Goal: Task Accomplishment & Management: Use online tool/utility

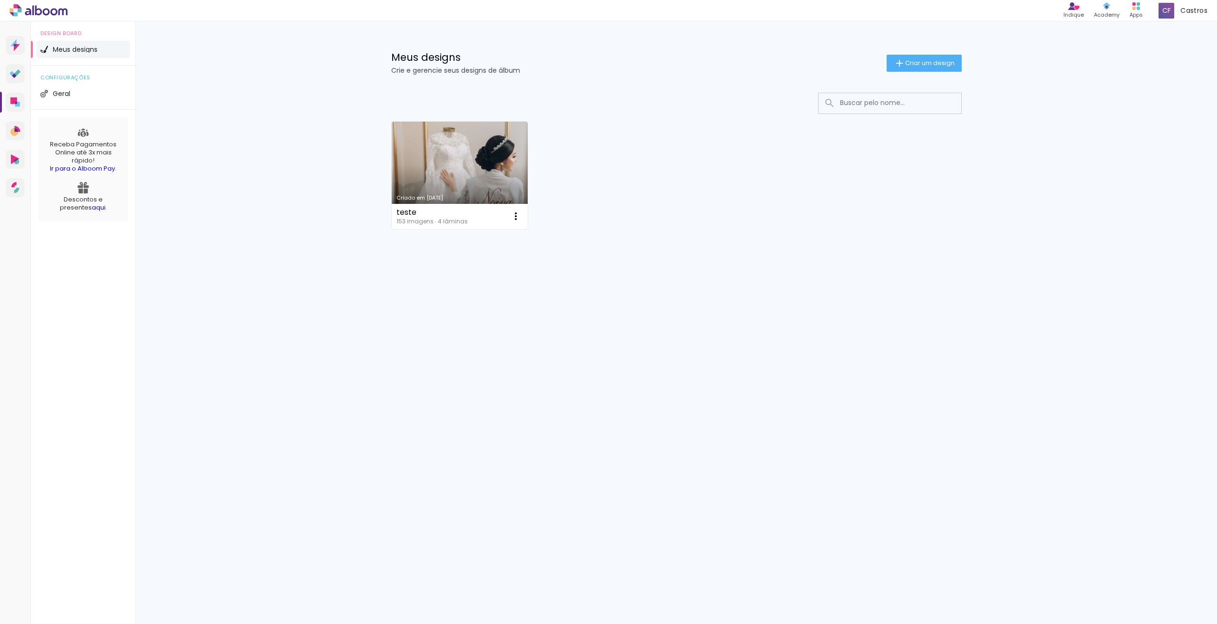
click at [943, 73] on div "Meus designs Crie e gerencie seus designs de álbum Criar um design" at bounding box center [677, 52] width 618 height 62
click at [933, 63] on span "Criar um design" at bounding box center [929, 63] width 49 height 6
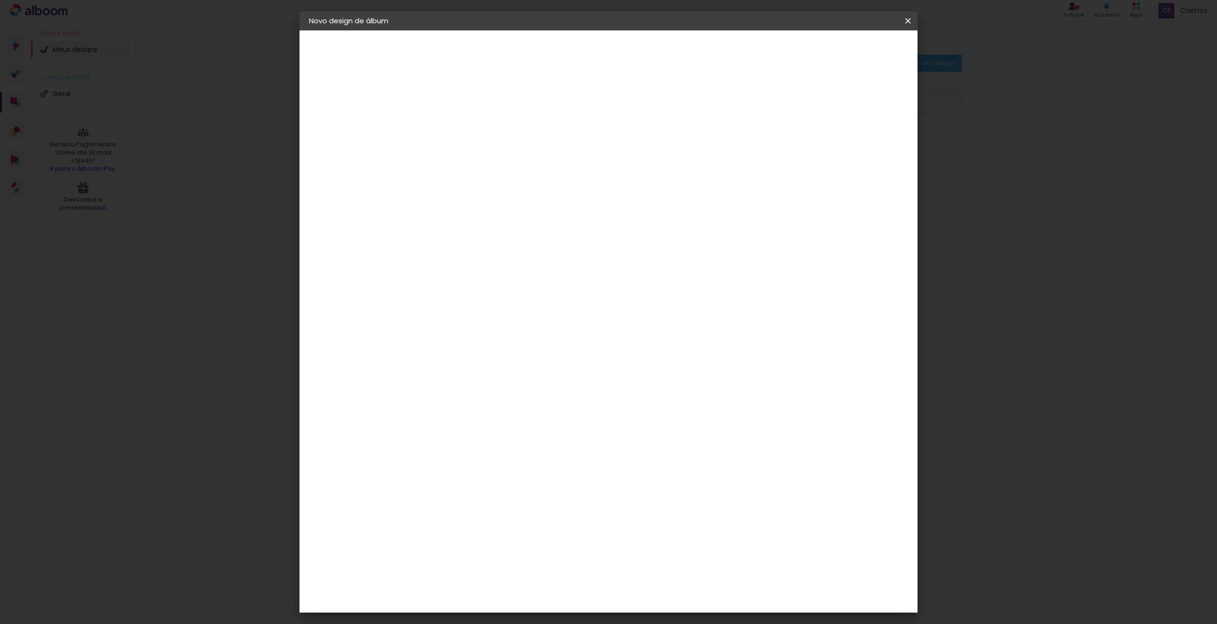
click at [465, 127] on input at bounding box center [465, 127] width 0 height 15
type input "Renan e [PERSON_NAME]"
type paper-input "Renan e [PERSON_NAME]"
click at [0, 0] on slot "Avançar" at bounding box center [0, 0] width 0 height 0
click at [472, 178] on input at bounding box center [489, 181] width 96 height 12
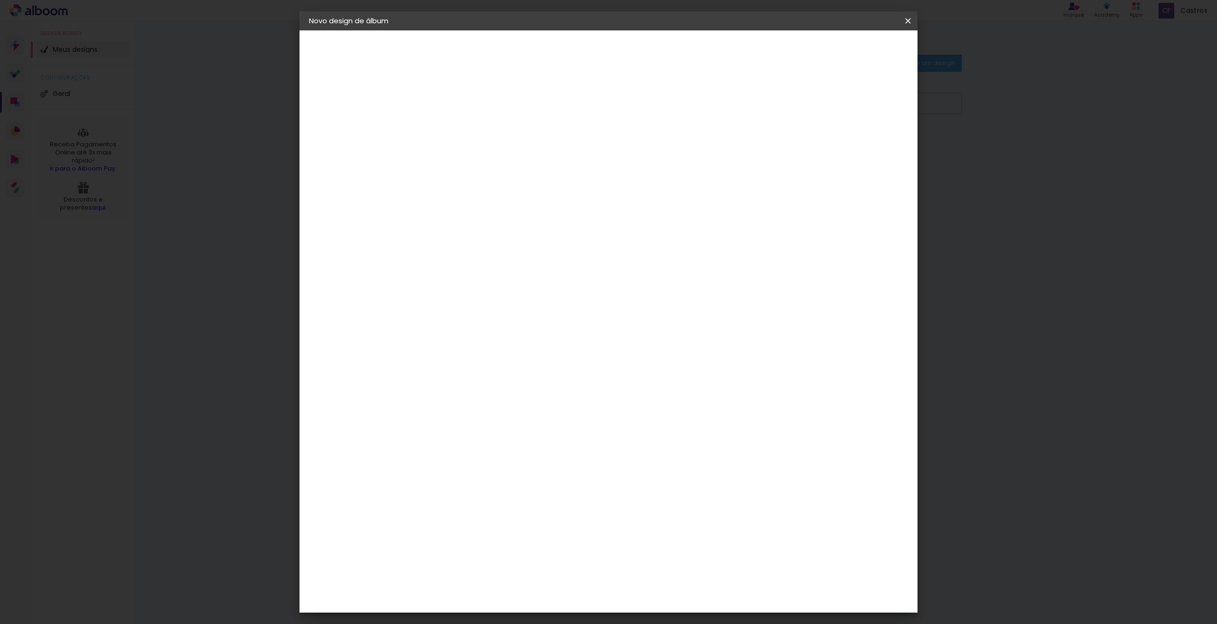
type input "ev"
type paper-input "ev"
click at [492, 216] on div "Evidence" at bounding box center [475, 215] width 34 height 8
click at [622, 140] on paper-item "Tamanho Livre" at bounding box center [580, 144] width 85 height 21
click at [0, 0] on slot "Avançar" at bounding box center [0, 0] width 0 height 0
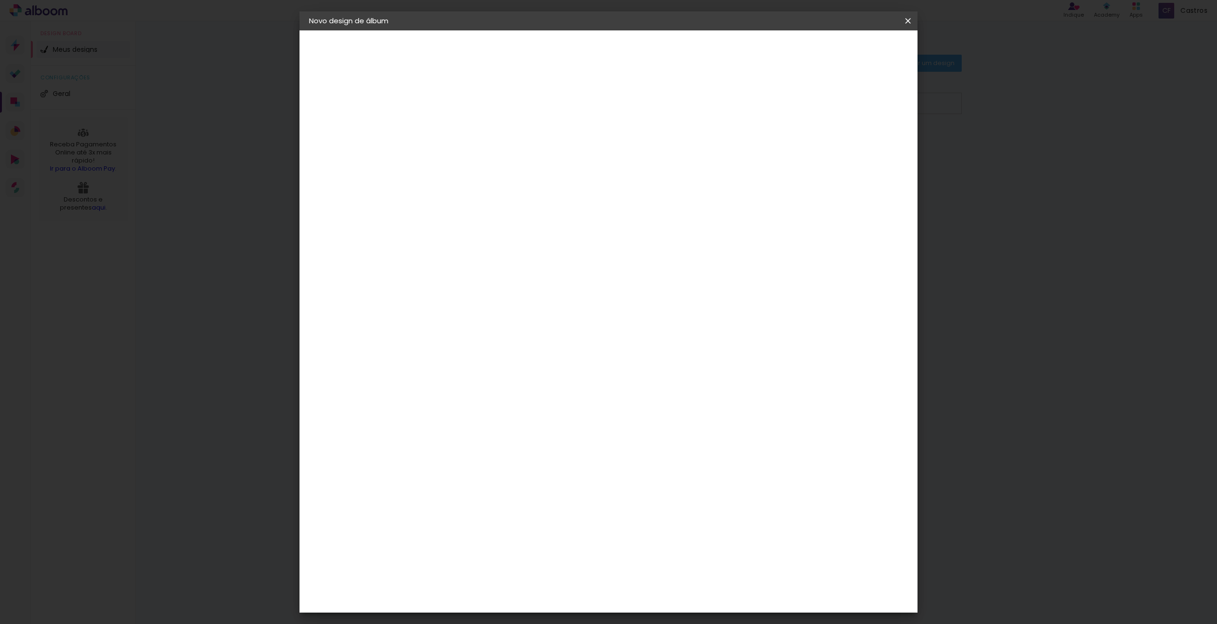
click at [450, 110] on input "2" at bounding box center [458, 109] width 33 height 12
type input "6"
type paper-input "6"
click at [801, 112] on div at bounding box center [797, 109] width 9 height 9
type paper-checkbox "on"
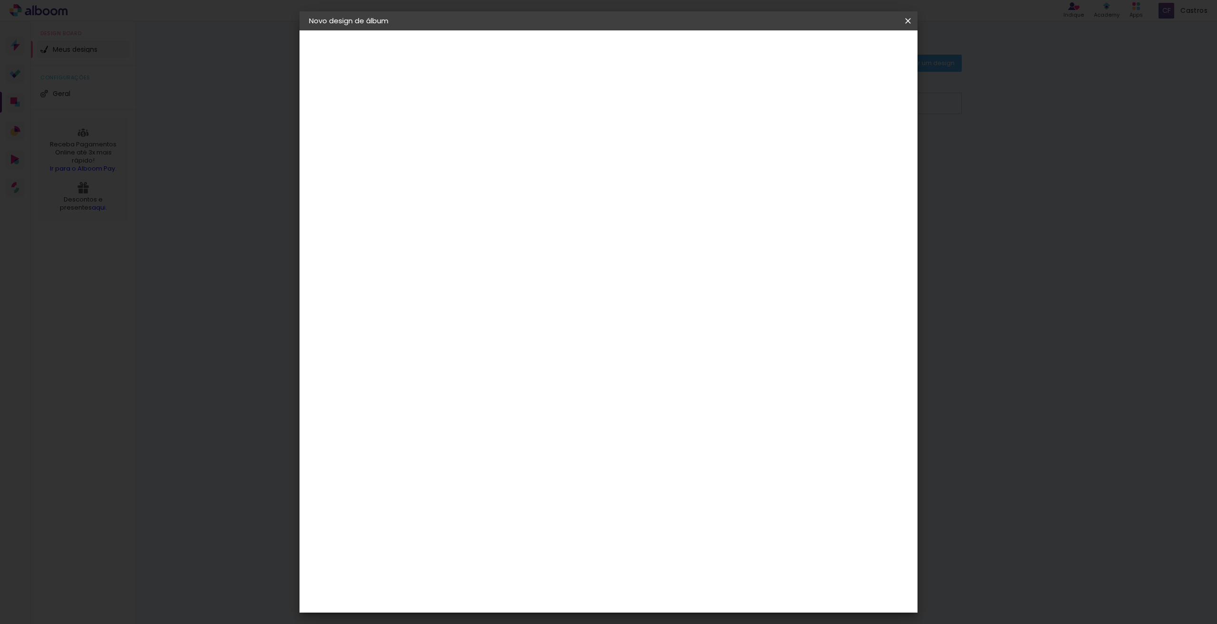
click at [848, 53] on span "Iniciar design" at bounding box center [826, 50] width 43 height 7
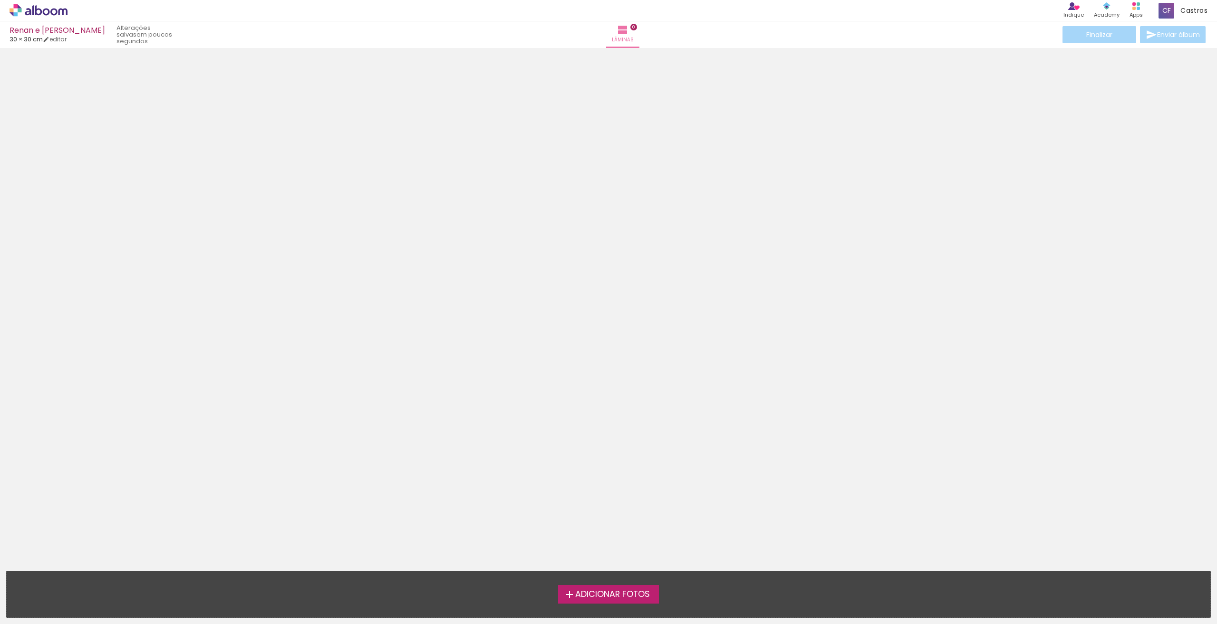
click at [614, 587] on label "Adicionar Fotos" at bounding box center [608, 594] width 101 height 18
click at [0, 0] on input "file" at bounding box center [0, 0] width 0 height 0
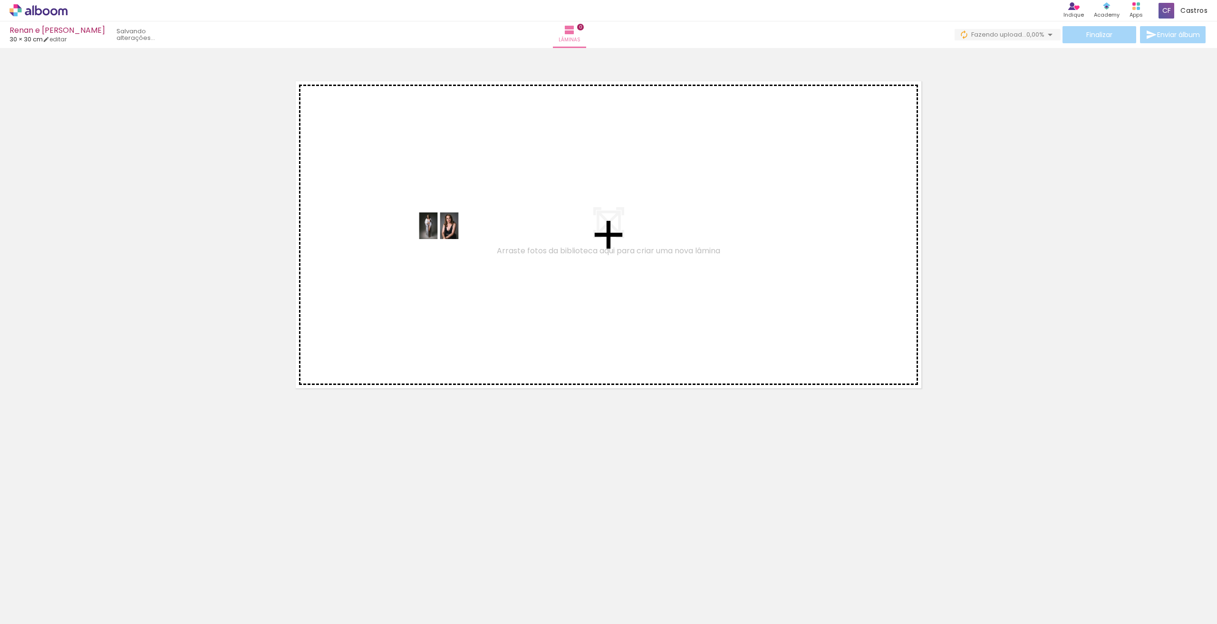
drag, startPoint x: 103, startPoint y: 592, endPoint x: 449, endPoint y: 240, distance: 493.9
click at [449, 240] on quentale-workspace at bounding box center [608, 312] width 1217 height 624
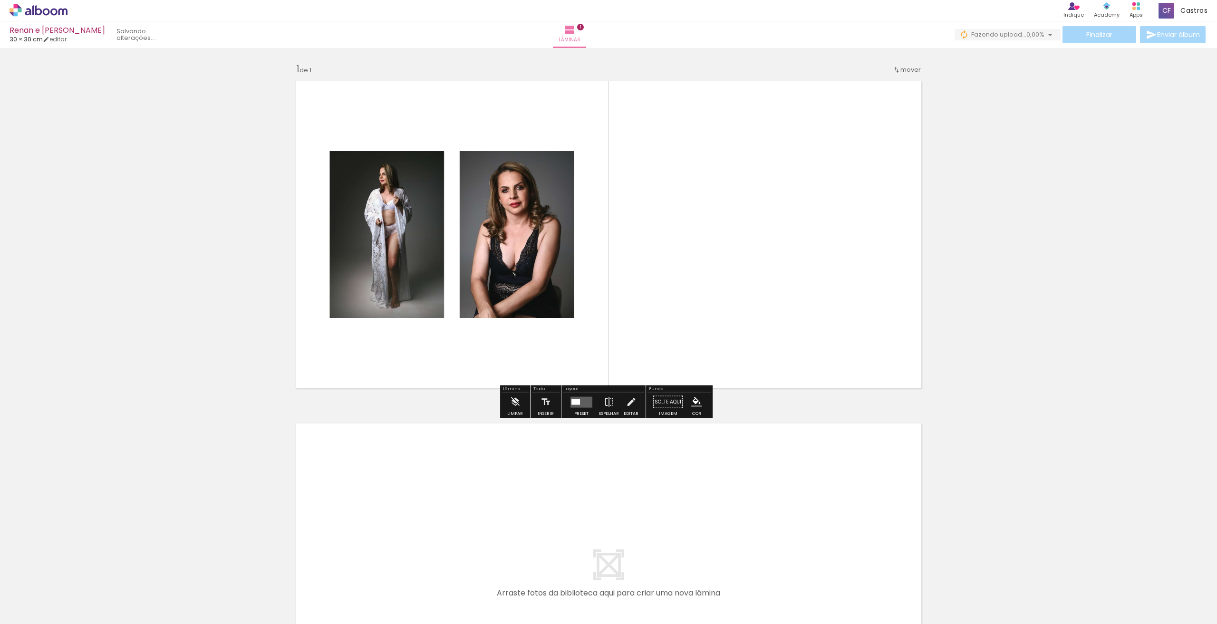
click at [484, 194] on quentale-photo at bounding box center [452, 234] width 251 height 167
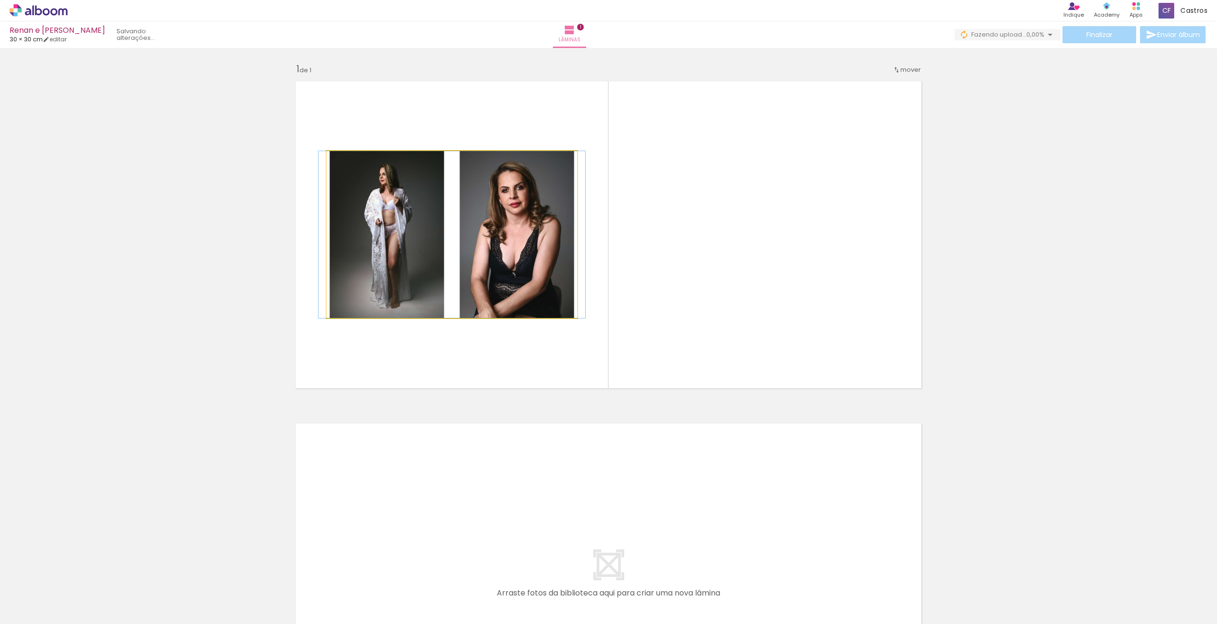
click at [554, 313] on quentale-photo at bounding box center [452, 234] width 251 height 167
click at [546, 278] on quentale-photo at bounding box center [452, 234] width 251 height 167
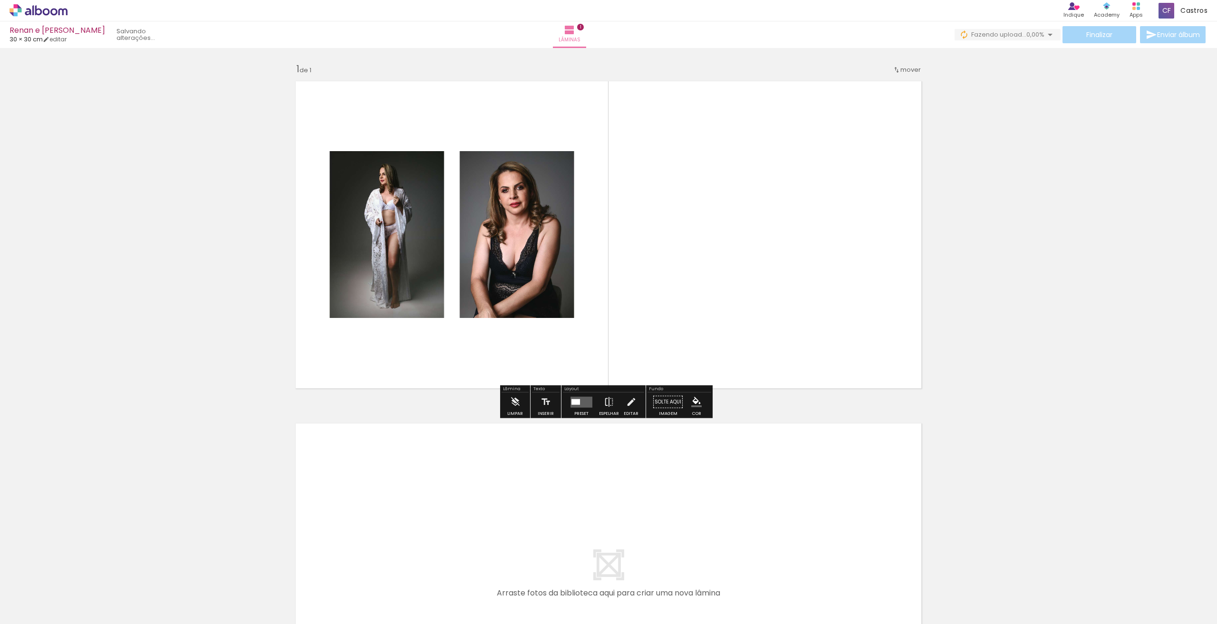
click at [546, 278] on quentale-photo at bounding box center [452, 234] width 251 height 167
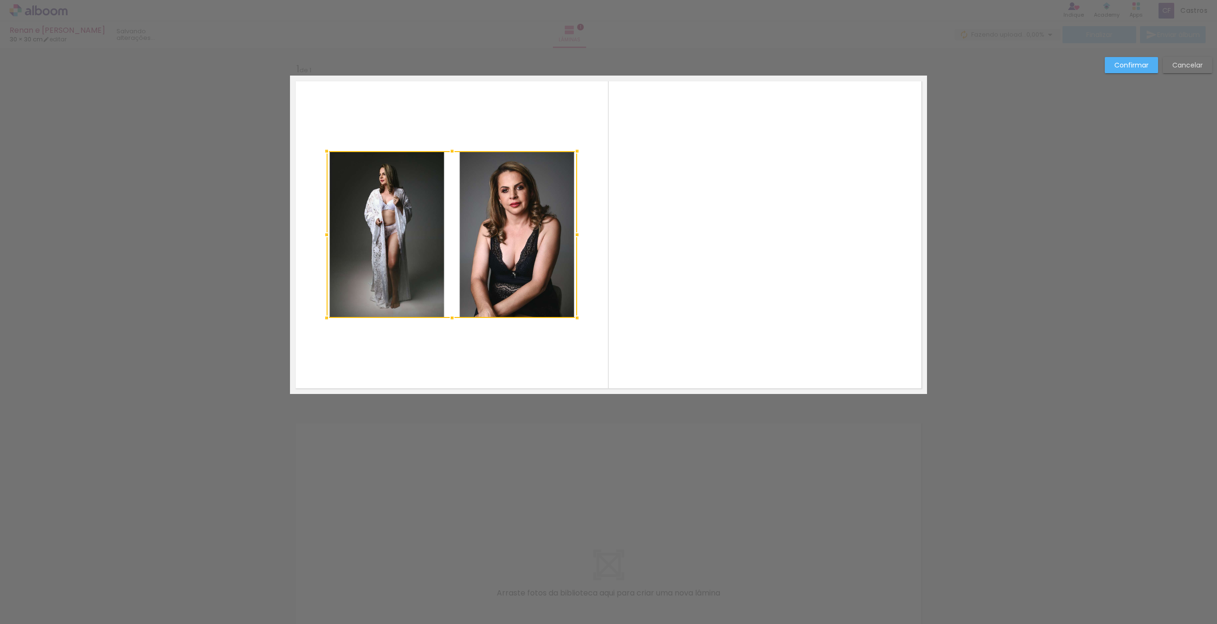
click at [546, 278] on div at bounding box center [452, 234] width 251 height 167
click at [1122, 53] on div "Confirmar Cancelar" at bounding box center [608, 401] width 1217 height 707
click at [0, 0] on slot "Confirmar" at bounding box center [0, 0] width 0 height 0
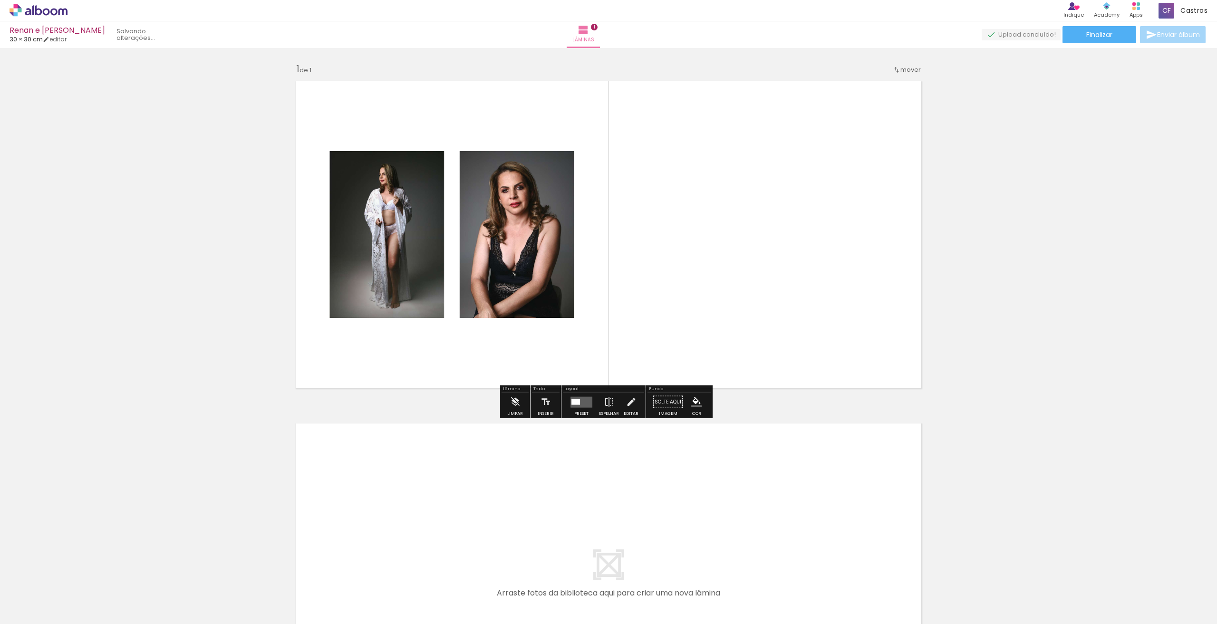
click at [453, 260] on quentale-photo at bounding box center [452, 234] width 251 height 167
click at [25, 617] on span "Adicionar Fotos" at bounding box center [33, 611] width 29 height 10
click at [0, 0] on input "file" at bounding box center [0, 0] width 0 height 0
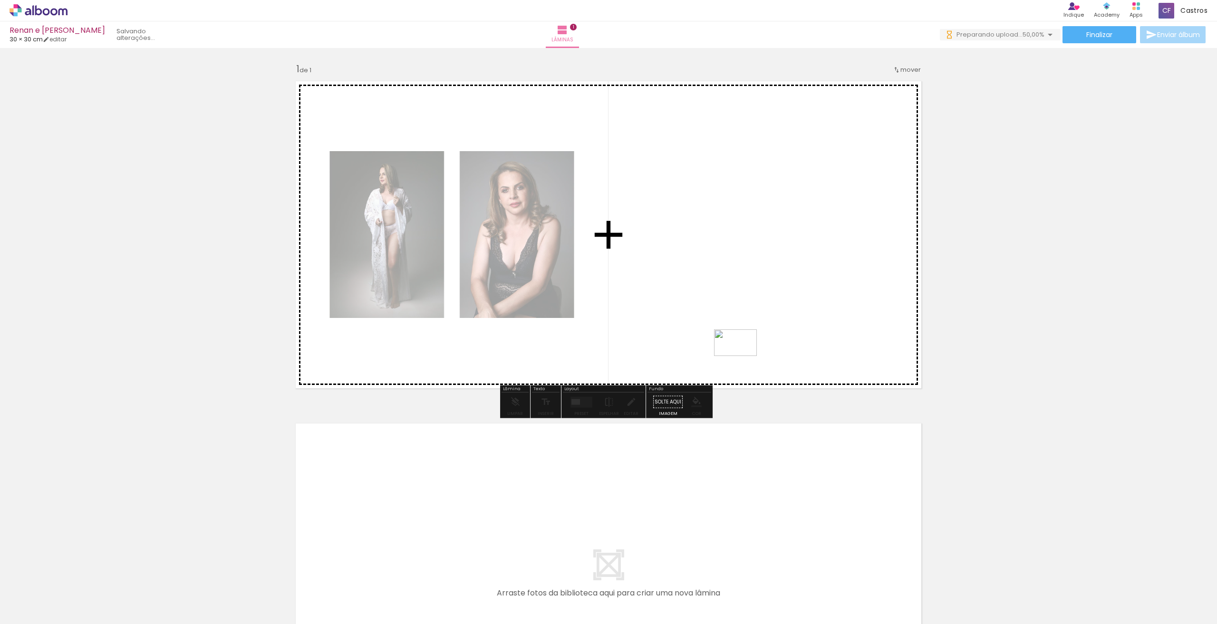
drag, startPoint x: 163, startPoint y: 601, endPoint x: 731, endPoint y: 343, distance: 623.5
click at [731, 343] on quentale-workspace at bounding box center [608, 312] width 1217 height 624
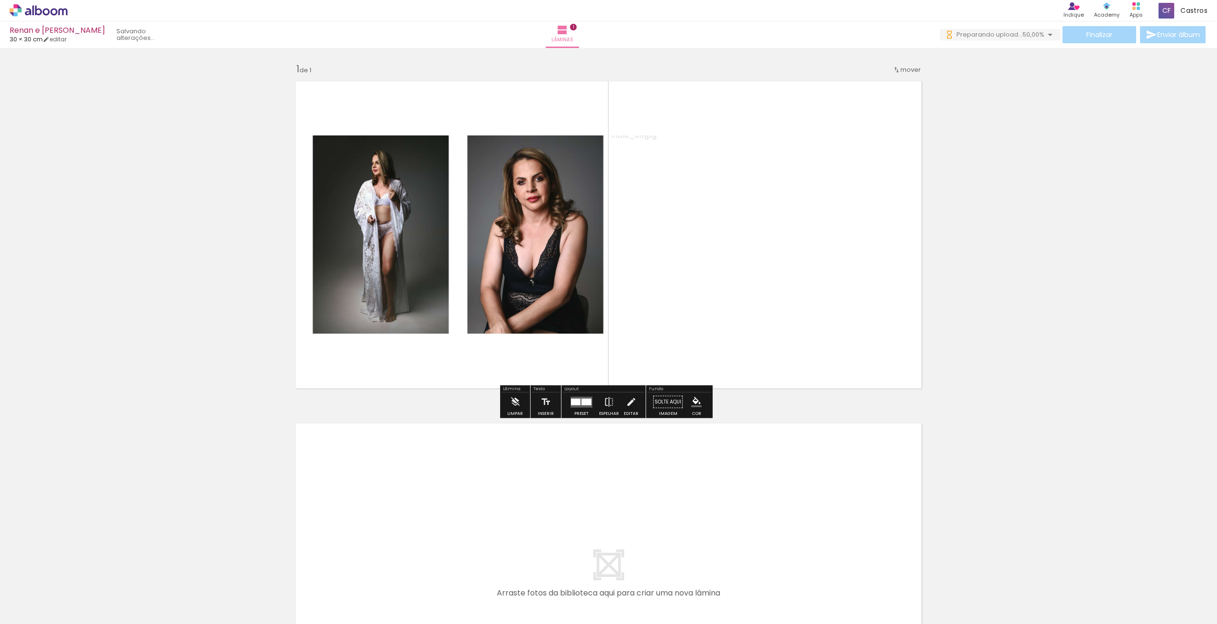
click at [582, 405] on div at bounding box center [586, 401] width 10 height 7
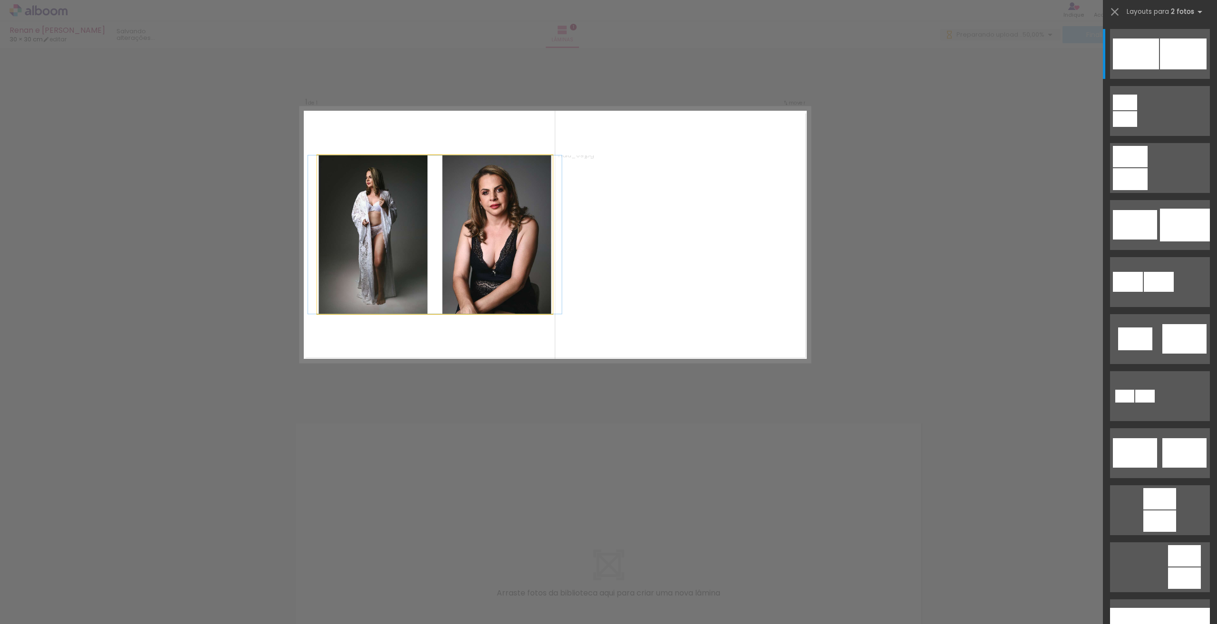
click at [395, 278] on quentale-photo at bounding box center [434, 234] width 235 height 159
click at [672, 253] on quentale-photo at bounding box center [675, 234] width 235 height 159
click at [1117, 10] on iron-icon at bounding box center [1114, 11] width 13 height 13
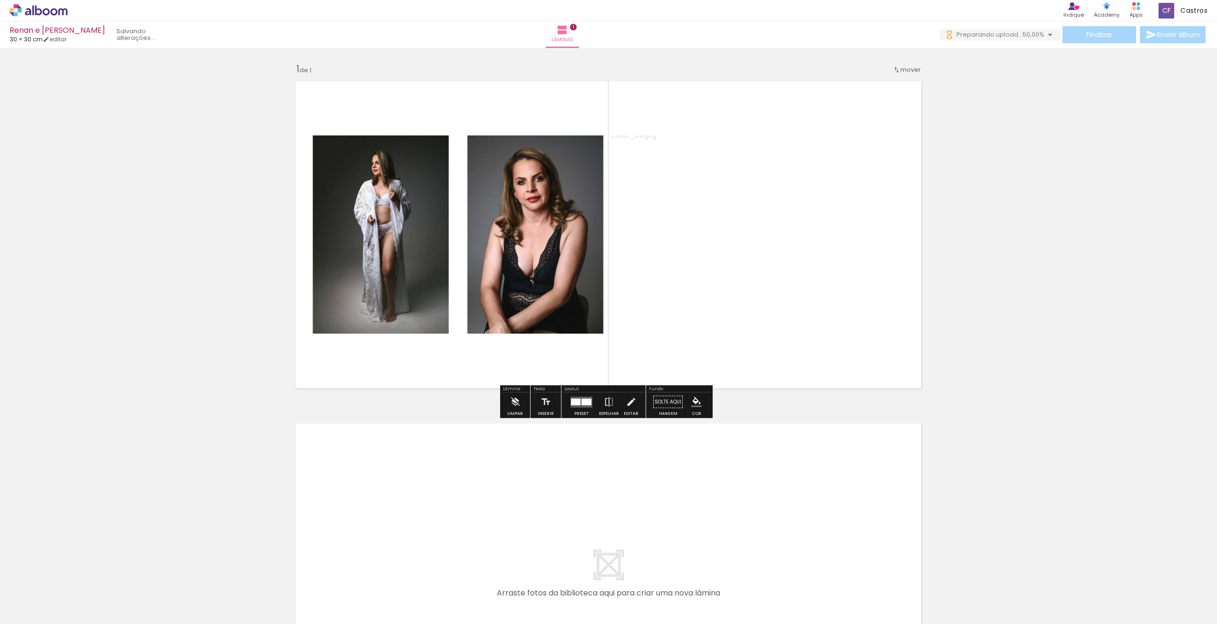
click at [681, 243] on quentale-photo at bounding box center [759, 235] width 294 height 198
click at [719, 252] on quentale-photo at bounding box center [759, 235] width 294 height 198
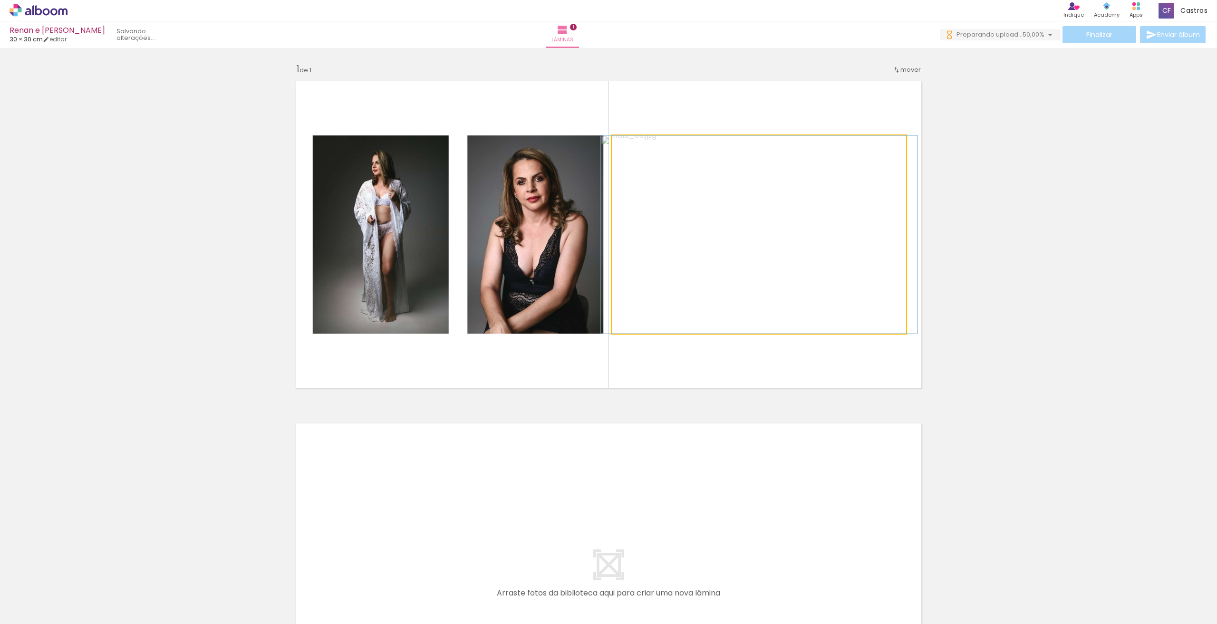
click at [871, 246] on quentale-photo at bounding box center [759, 235] width 294 height 198
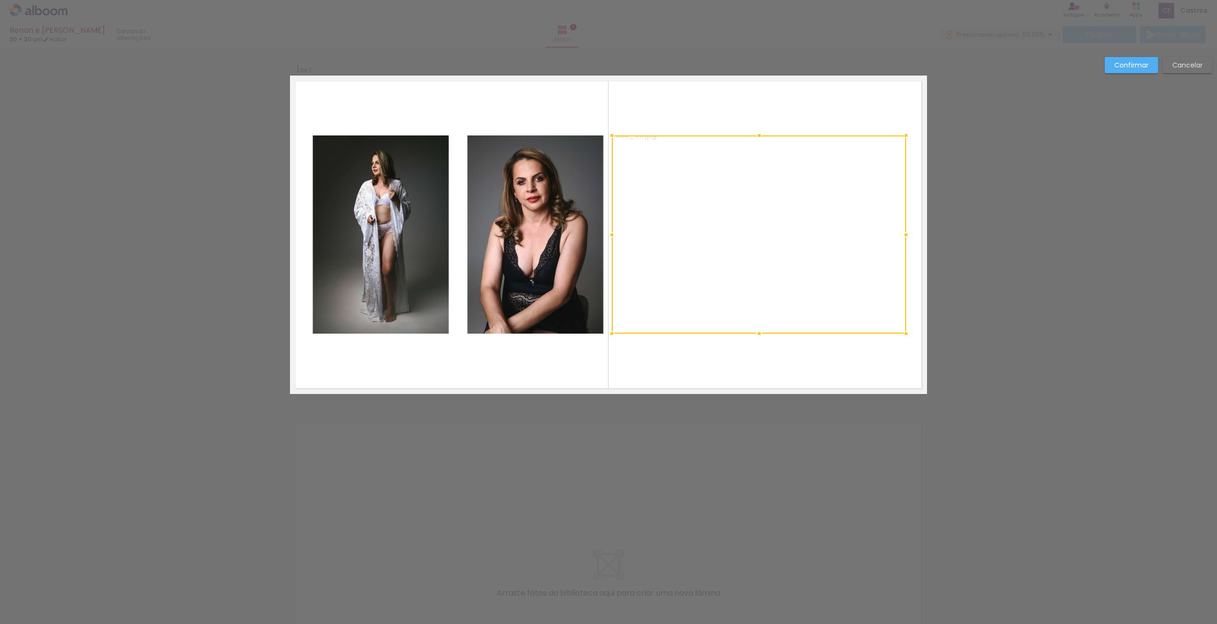
click at [0, 0] on slot "Cancelar" at bounding box center [0, 0] width 0 height 0
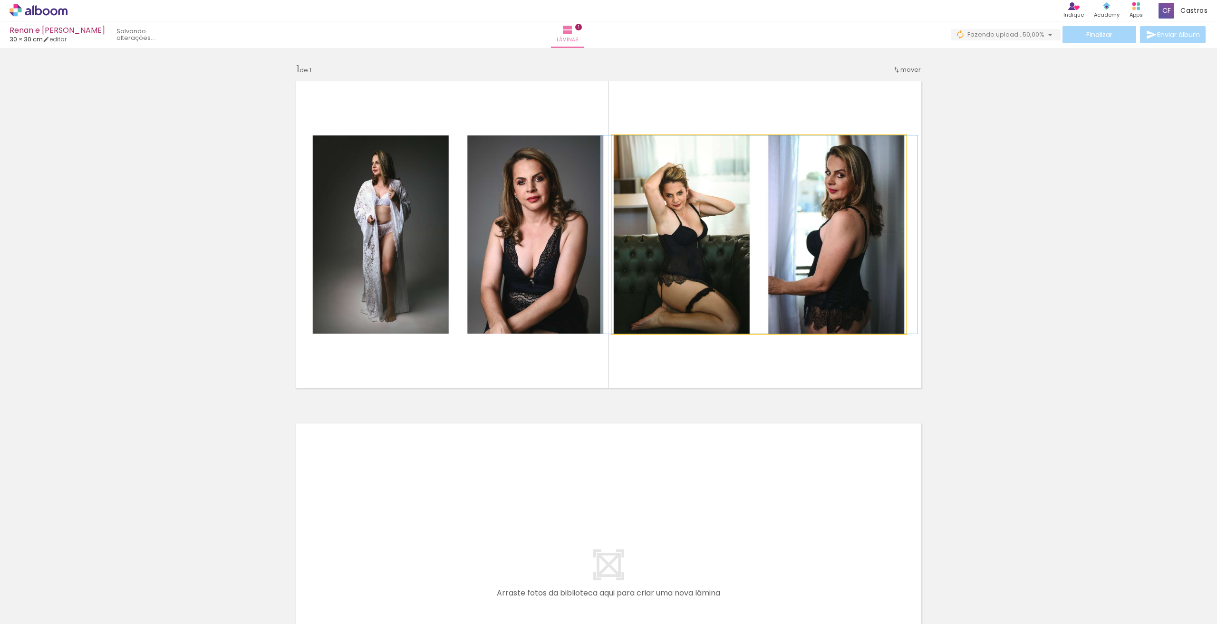
click at [787, 198] on quentale-photo at bounding box center [759, 235] width 294 height 198
click at [783, 212] on quentale-photo at bounding box center [759, 235] width 294 height 198
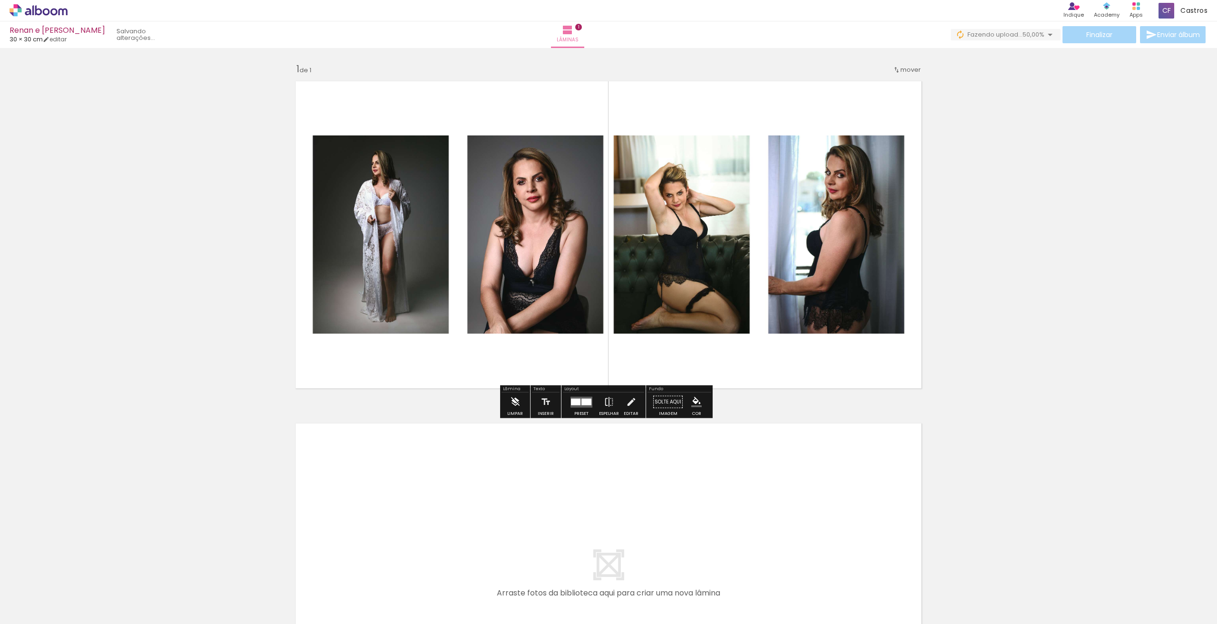
click at [511, 405] on iron-icon at bounding box center [515, 402] width 10 height 19
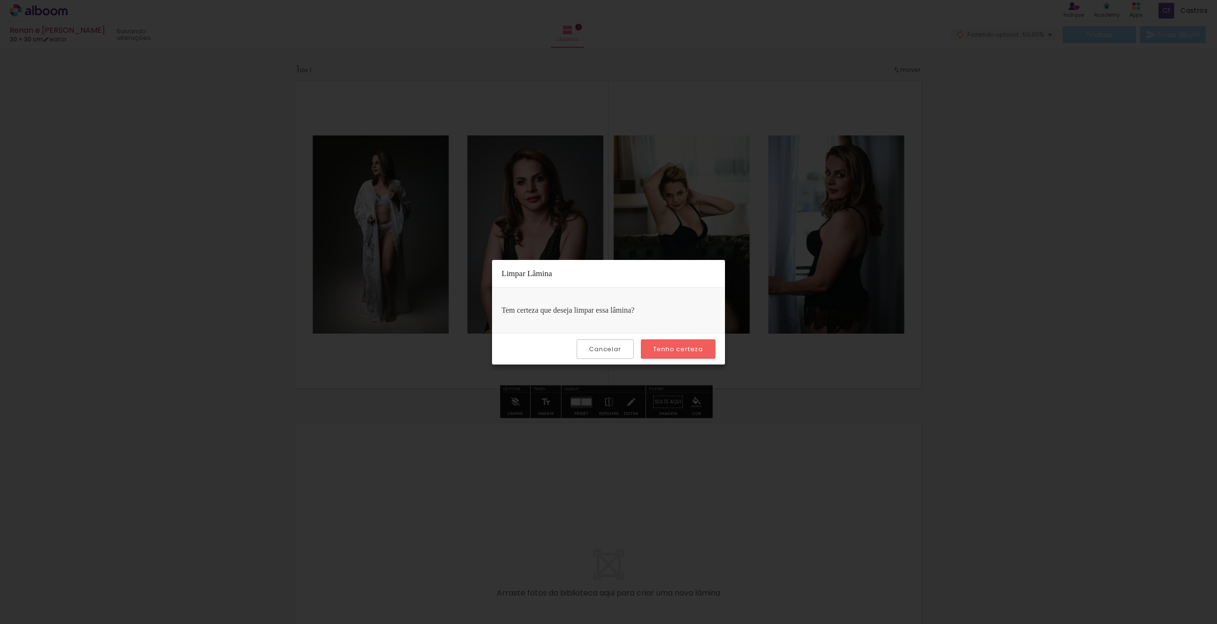
click at [0, 0] on slot "Tenho certeza" at bounding box center [0, 0] width 0 height 0
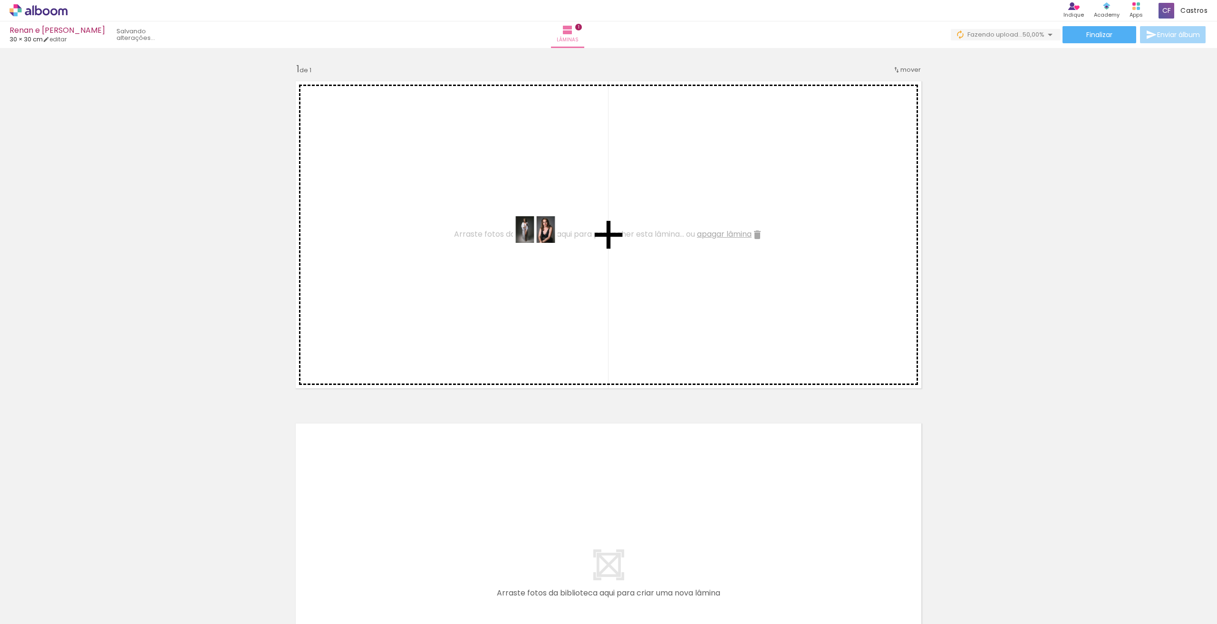
drag, startPoint x: 92, startPoint y: 587, endPoint x: 543, endPoint y: 245, distance: 566.0
click at [543, 245] on quentale-workspace at bounding box center [608, 312] width 1217 height 624
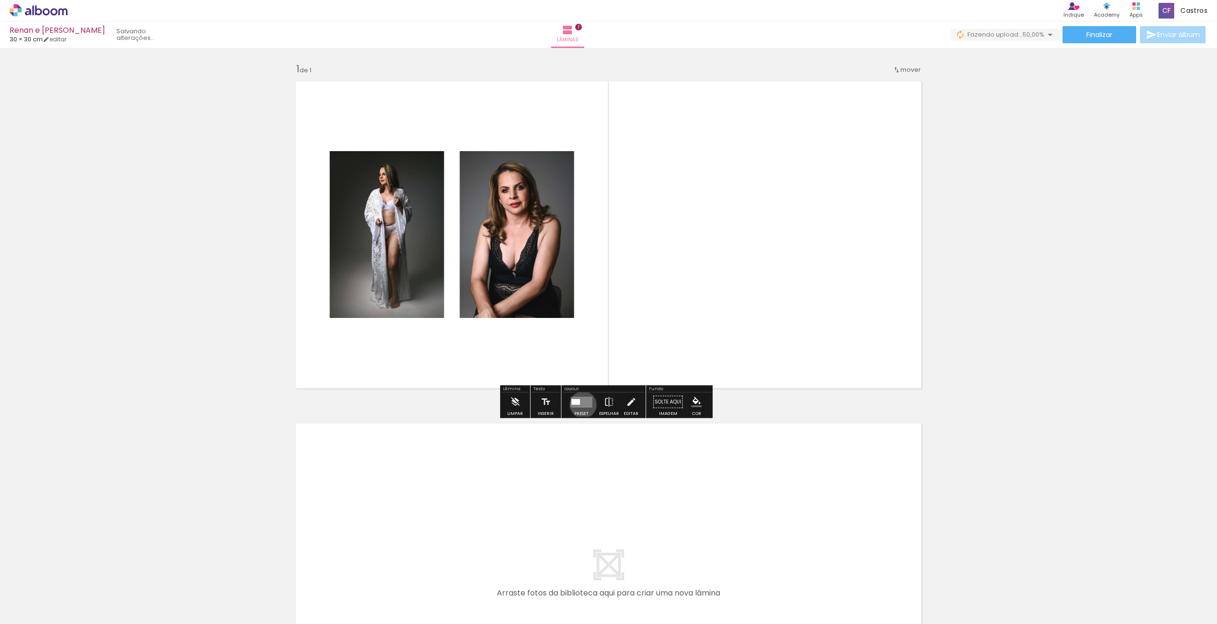
click at [581, 405] on quentale-layouter at bounding box center [582, 402] width 22 height 11
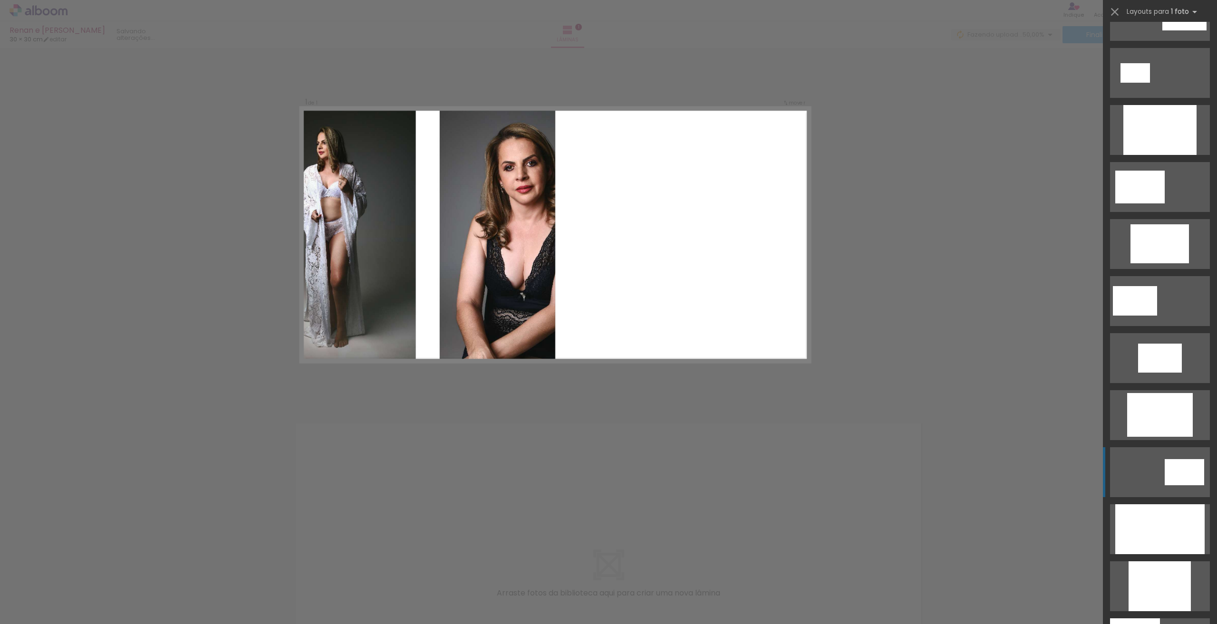
scroll to position [143, 0]
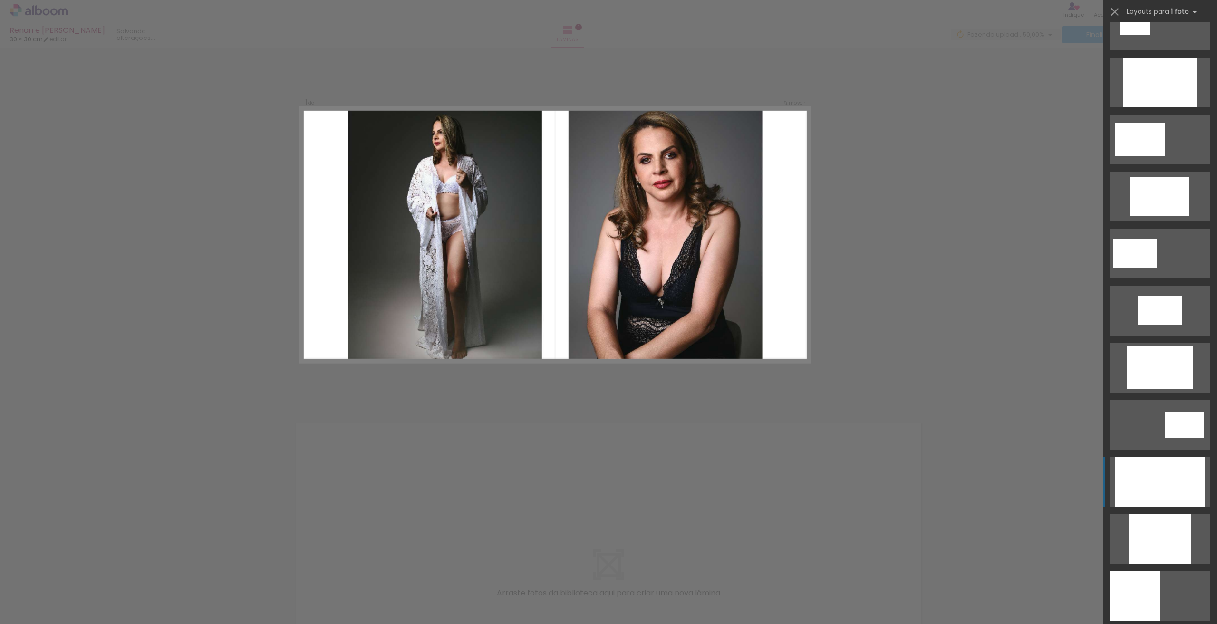
click at [1182, 483] on div at bounding box center [1159, 482] width 89 height 50
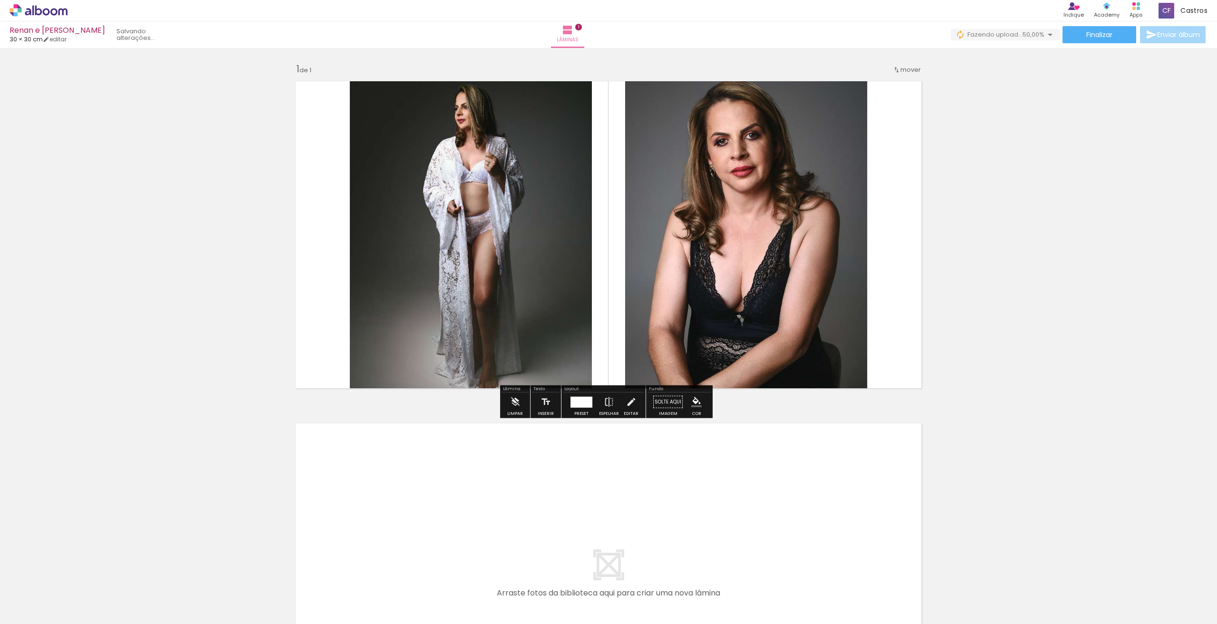
click at [1070, 385] on div "Inserir lâmina 1 de 1" at bounding box center [608, 393] width 1217 height 685
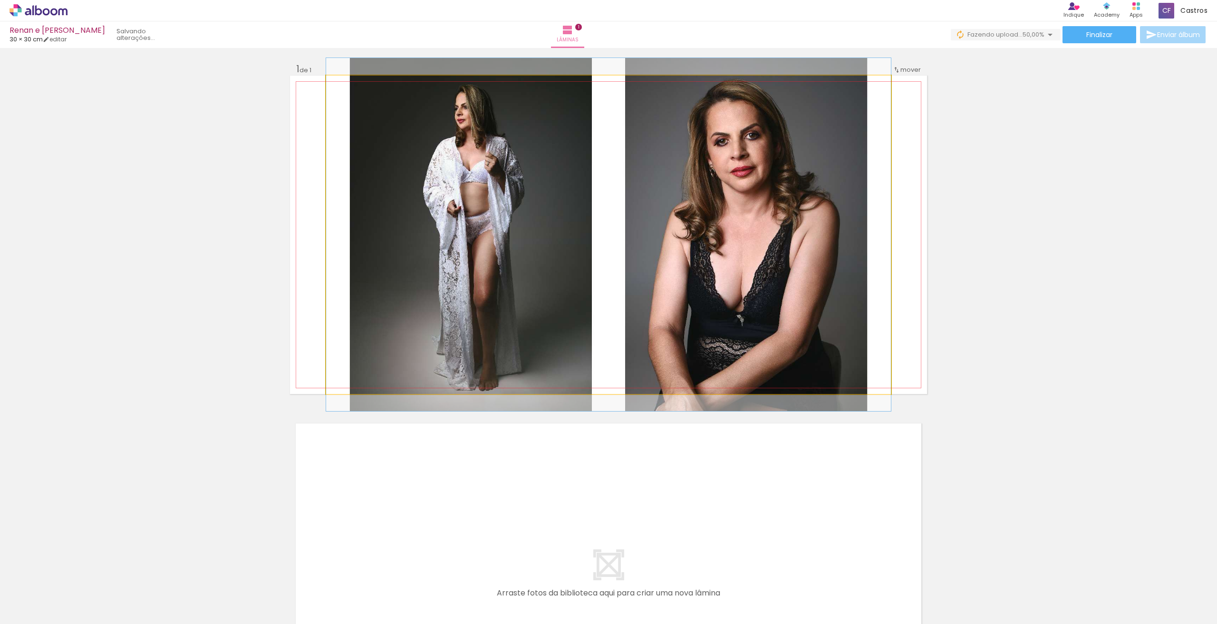
click at [698, 291] on quentale-photo at bounding box center [608, 235] width 565 height 319
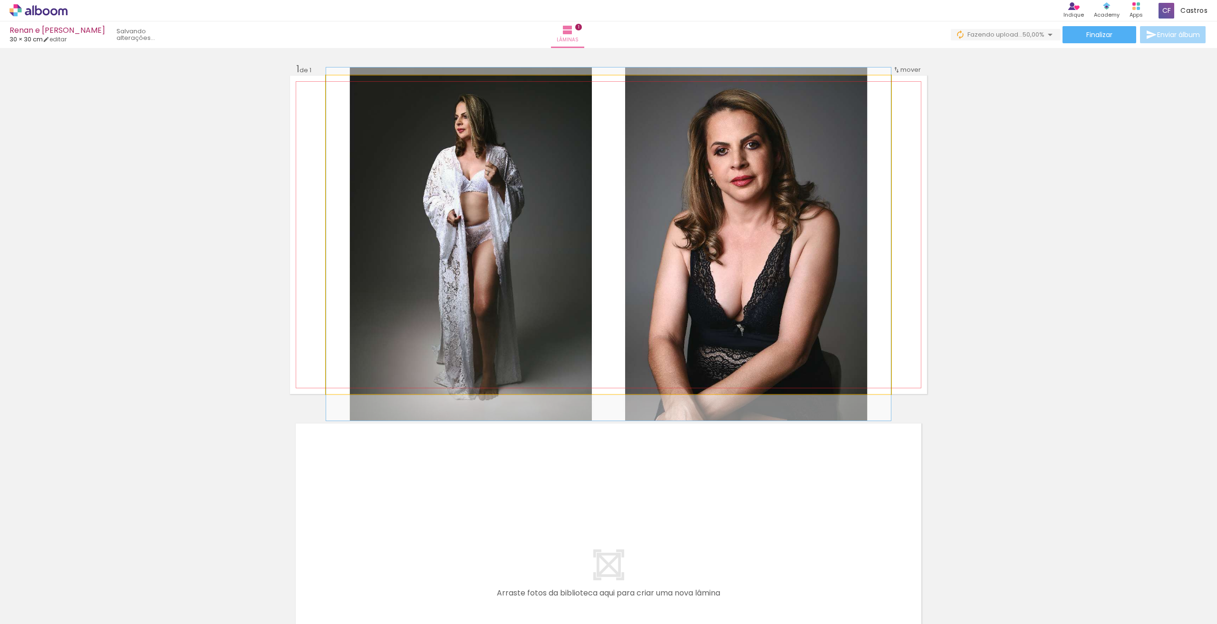
drag, startPoint x: 698, startPoint y: 291, endPoint x: 704, endPoint y: 292, distance: 6.7
click at [706, 301] on quentale-photo at bounding box center [608, 235] width 565 height 319
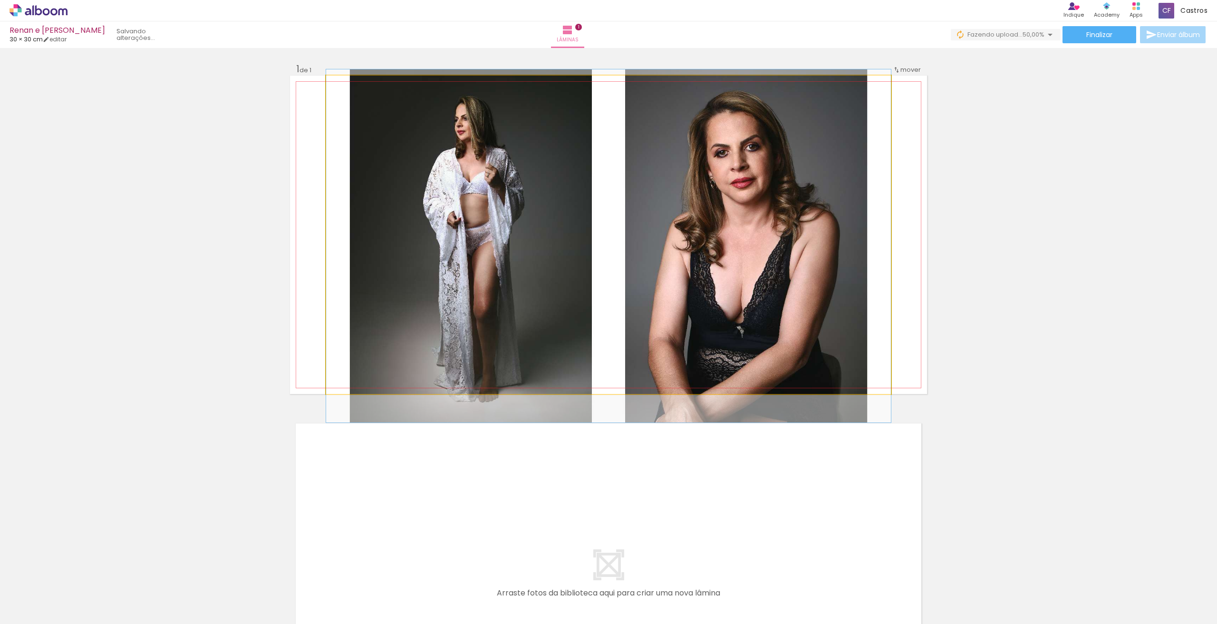
drag, startPoint x: 706, startPoint y: 301, endPoint x: 819, endPoint y: 303, distance: 113.2
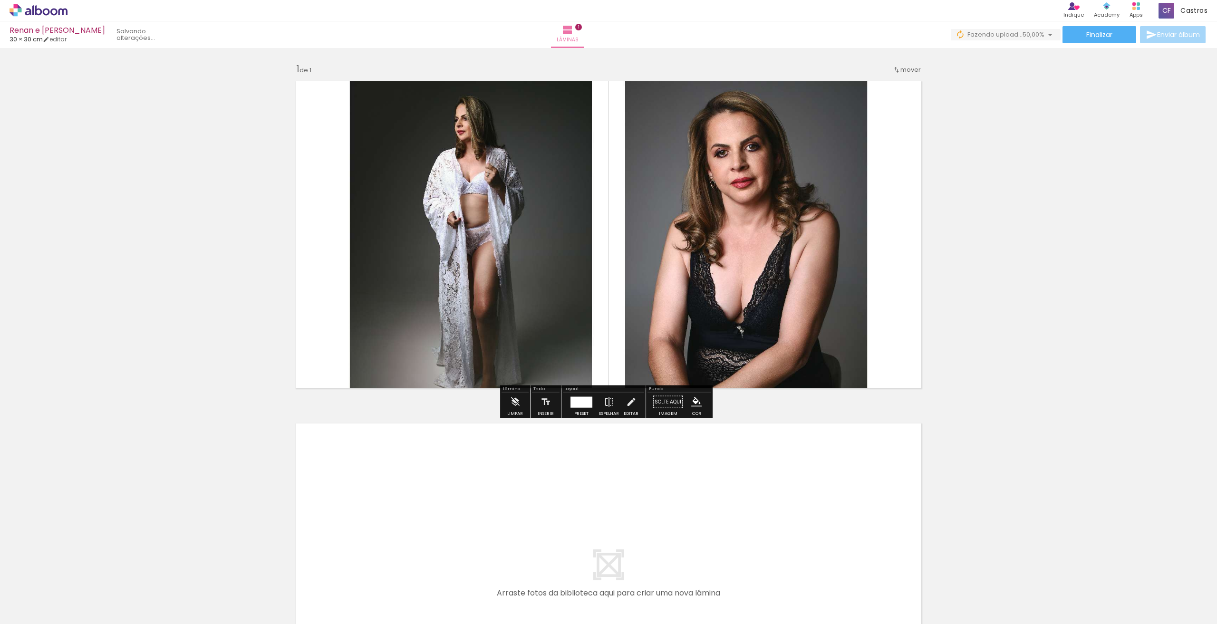
drag, startPoint x: 771, startPoint y: 288, endPoint x: 805, endPoint y: 214, distance: 81.0
click at [805, 214] on quentale-photo at bounding box center [608, 235] width 565 height 319
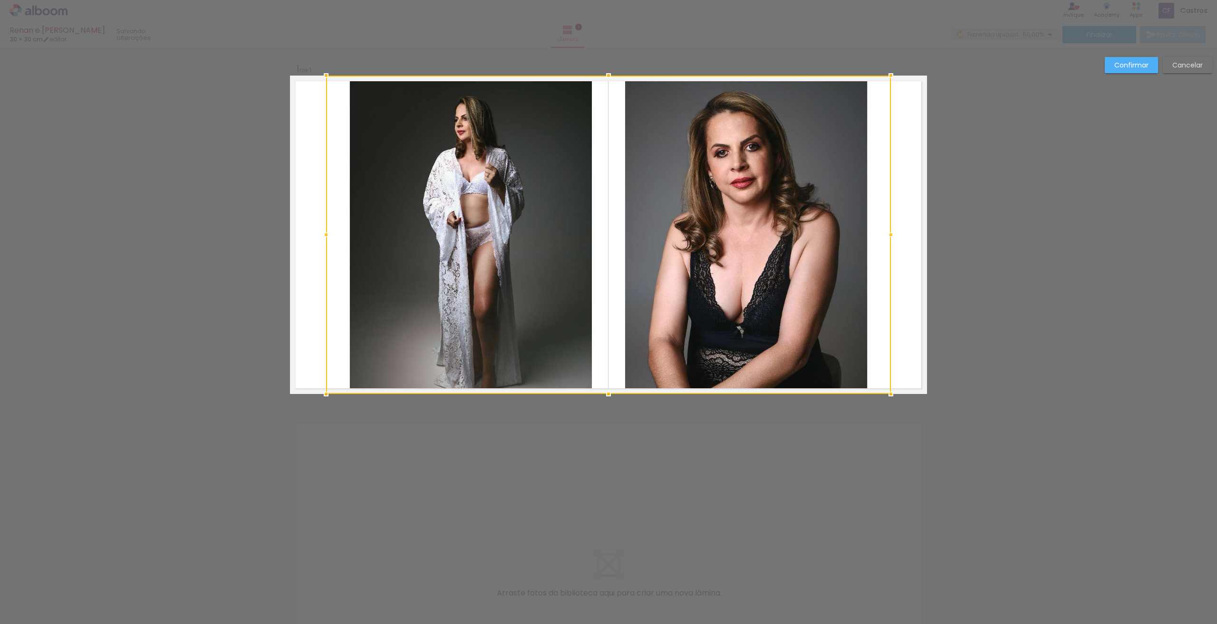
click at [805, 214] on div at bounding box center [608, 235] width 565 height 319
click at [1185, 55] on div "Confirmar Cancelar" at bounding box center [608, 401] width 1217 height 707
click at [1180, 70] on paper-button "Cancelar" at bounding box center [1187, 65] width 49 height 16
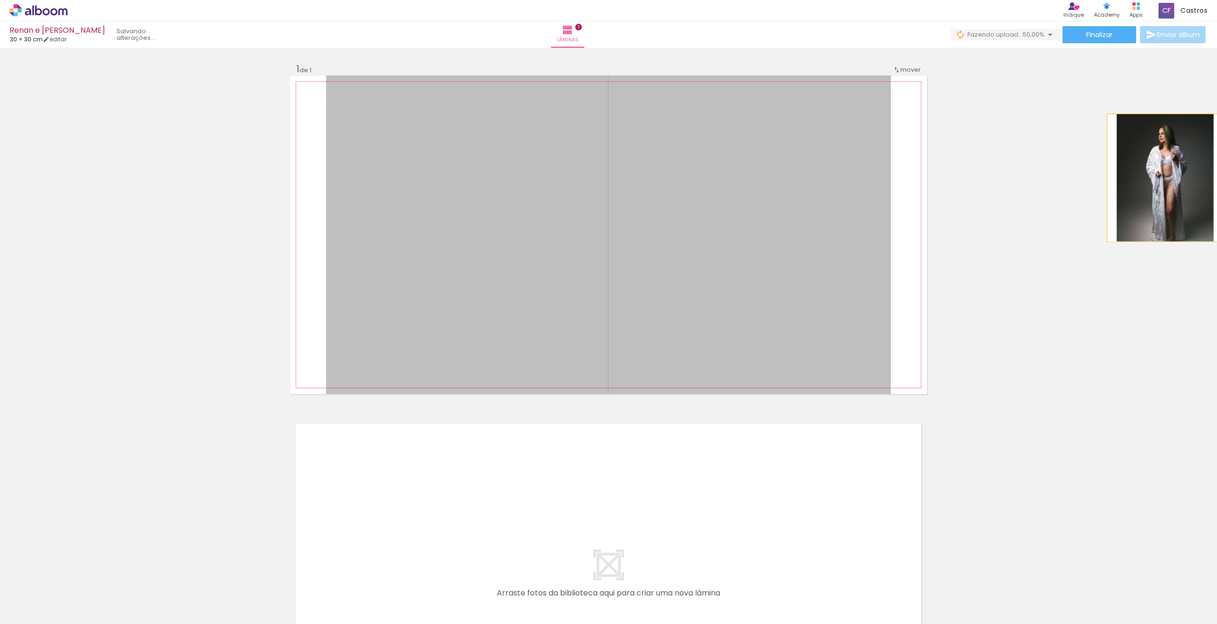
drag, startPoint x: 653, startPoint y: 163, endPoint x: 1217, endPoint y: 178, distance: 564.1
click at [1217, 178] on div "Inserir lâmina 1 de 1 Confirmar Cancelar" at bounding box center [608, 336] width 1217 height 576
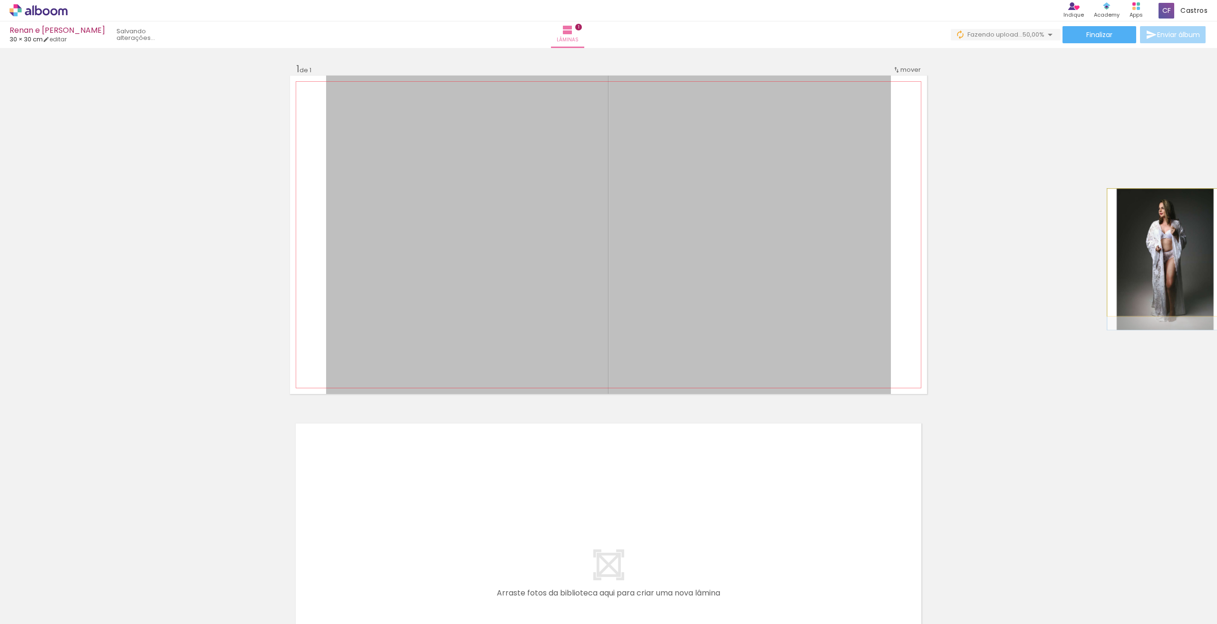
drag, startPoint x: 767, startPoint y: 250, endPoint x: 1217, endPoint y: 252, distance: 449.3
click at [1217, 252] on div "Inserir lâmina 1 de 1 Confirmar Cancelar" at bounding box center [608, 336] width 1217 height 576
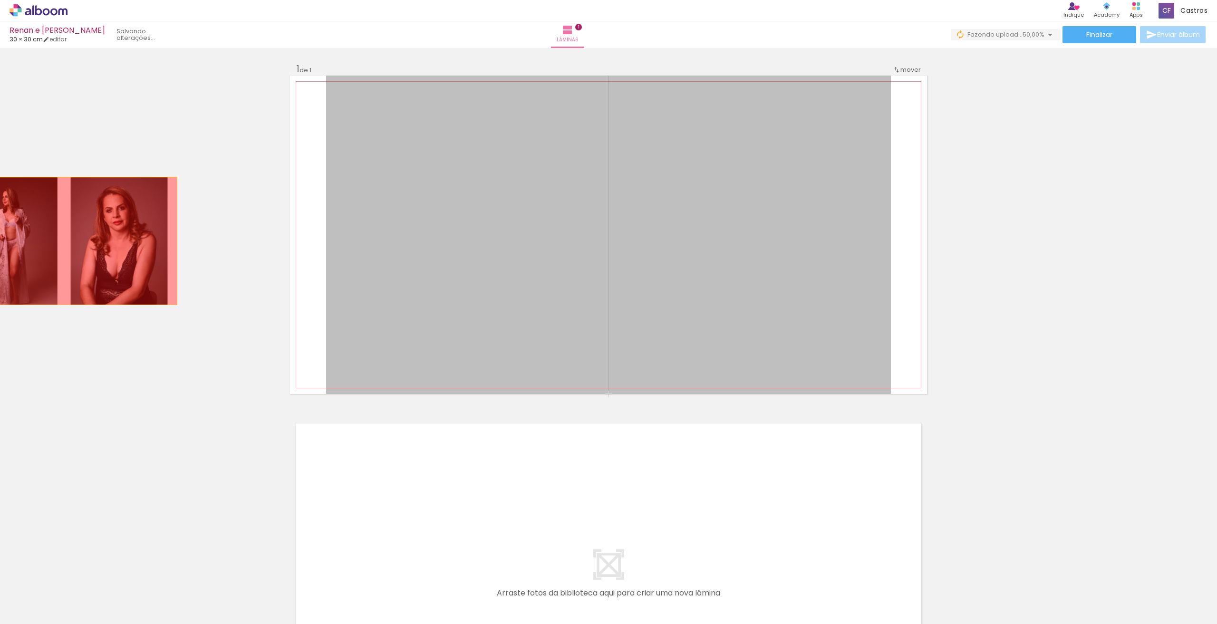
drag, startPoint x: 556, startPoint y: 263, endPoint x: 60, endPoint y: 241, distance: 496.4
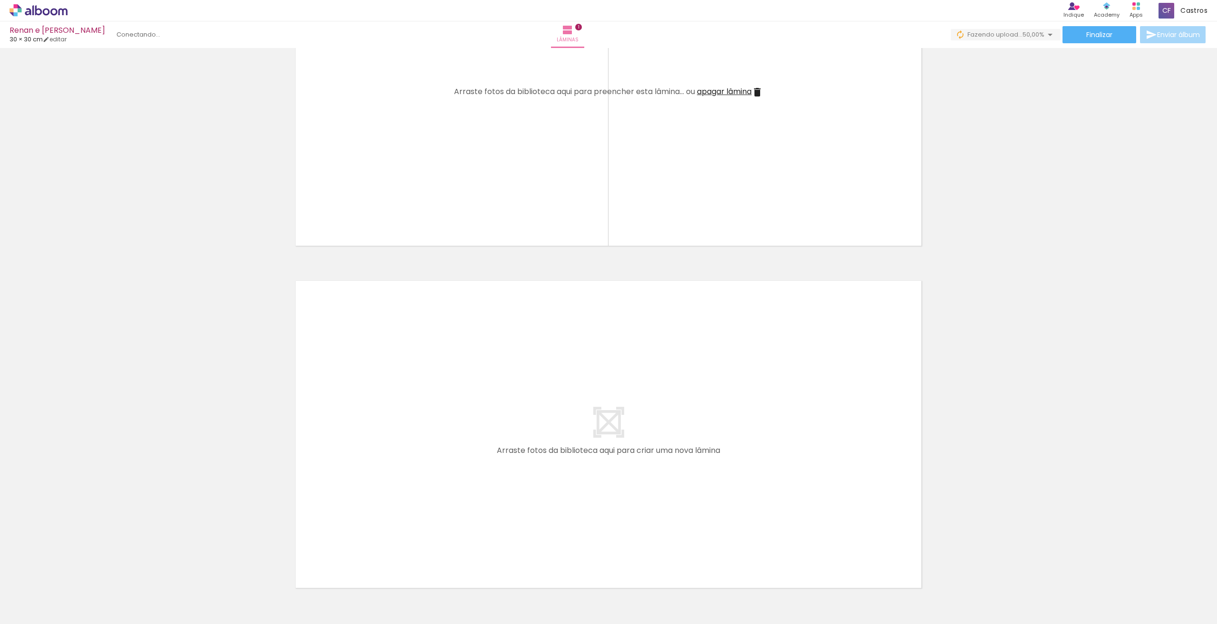
scroll to position [204, 0]
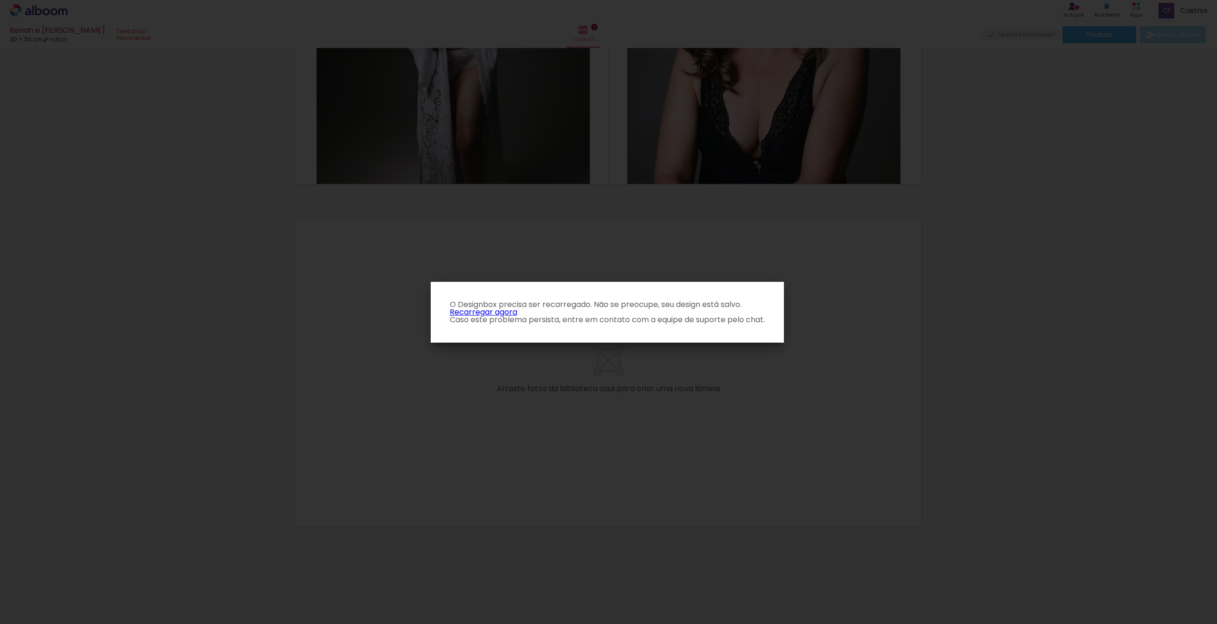
click at [538, 367] on iron-overlay-backdrop at bounding box center [608, 312] width 1217 height 624
click at [501, 312] on link "Recarregar agora" at bounding box center [484, 312] width 68 height 11
